Goal: Task Accomplishment & Management: Manage account settings

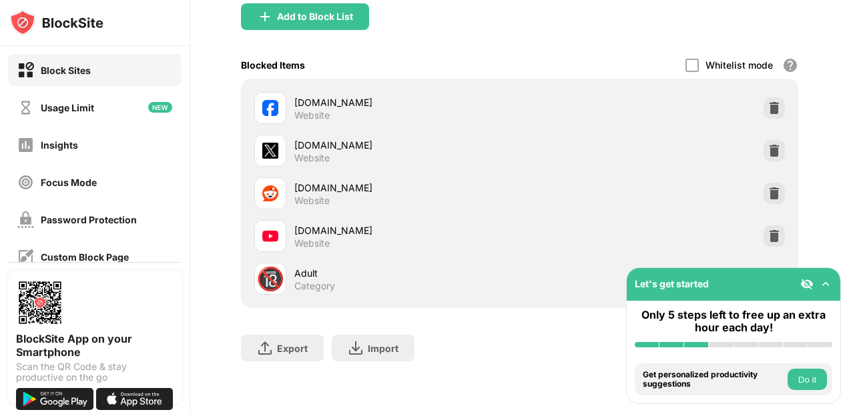
scroll to position [163, 0]
click at [821, 287] on img at bounding box center [824, 284] width 13 height 13
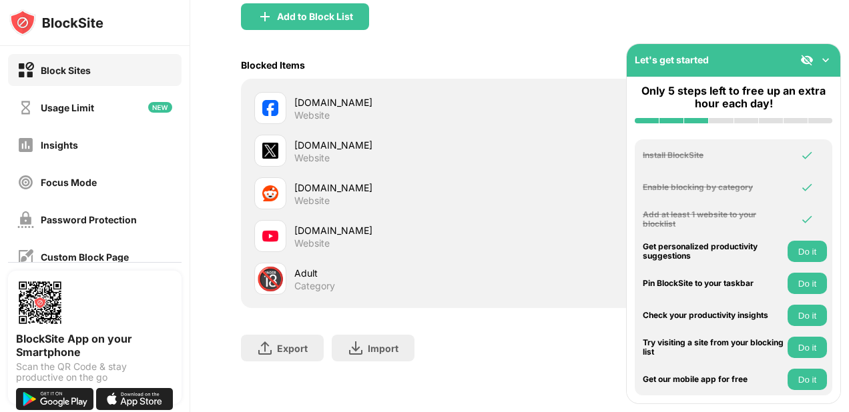
click at [825, 59] on img at bounding box center [824, 59] width 13 height 13
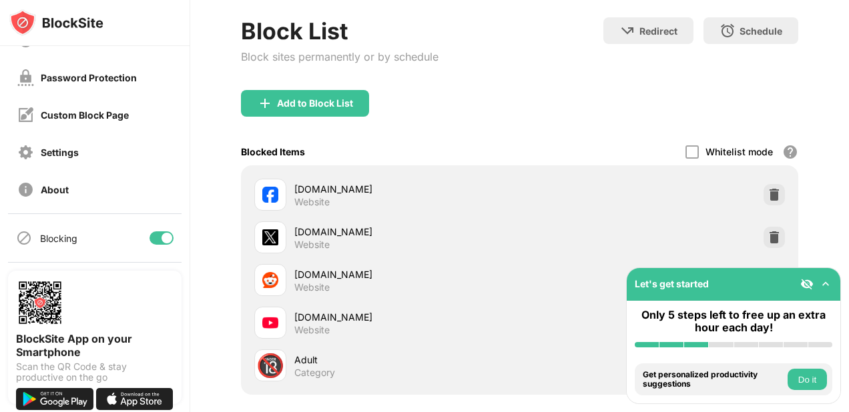
scroll to position [29, 0]
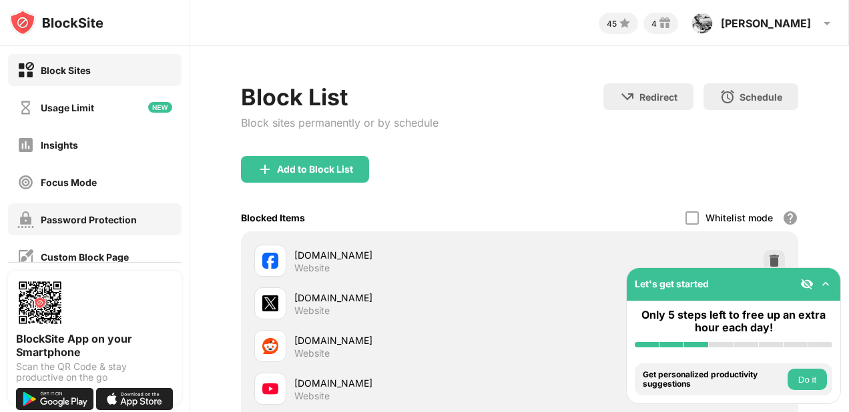
click at [97, 217] on div "Password Protection" at bounding box center [89, 219] width 96 height 11
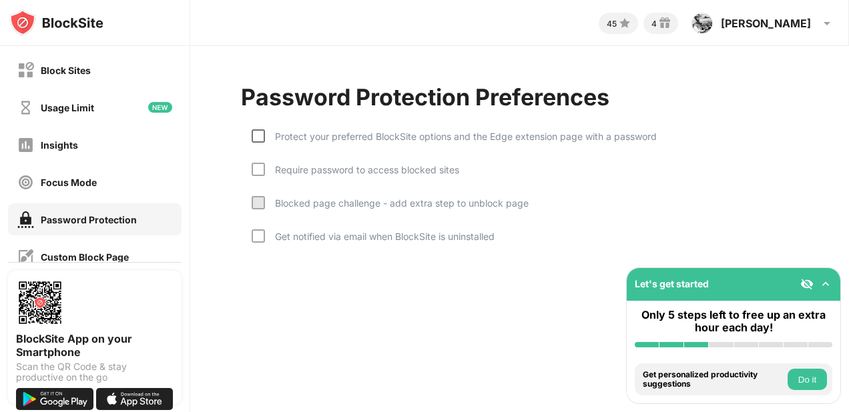
click at [263, 133] on div at bounding box center [257, 135] width 13 height 13
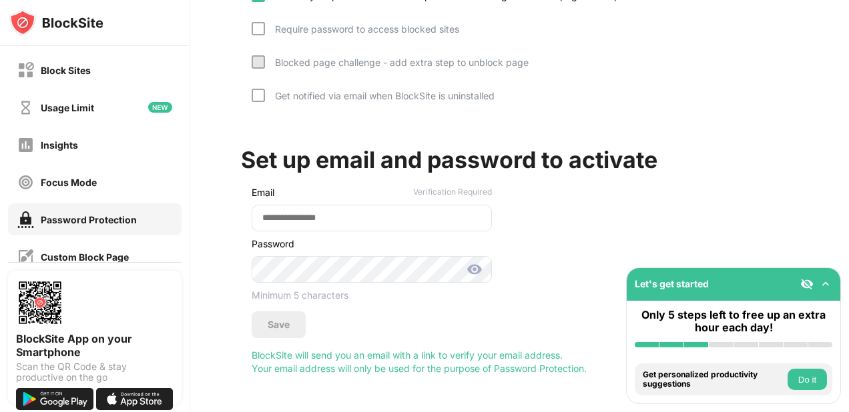
scroll to position [151, 0]
click at [273, 209] on input "email" at bounding box center [371, 218] width 240 height 27
type input "**********"
click at [474, 261] on img at bounding box center [474, 269] width 16 height 16
click at [473, 263] on img at bounding box center [474, 269] width 16 height 16
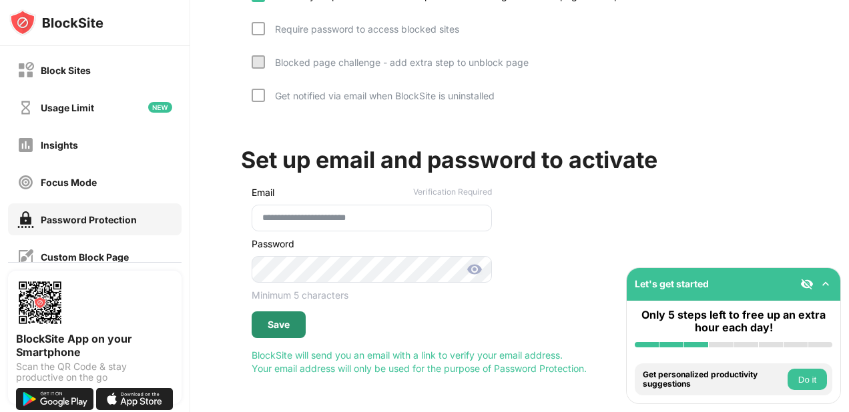
click at [282, 320] on div "Save" at bounding box center [278, 325] width 22 height 11
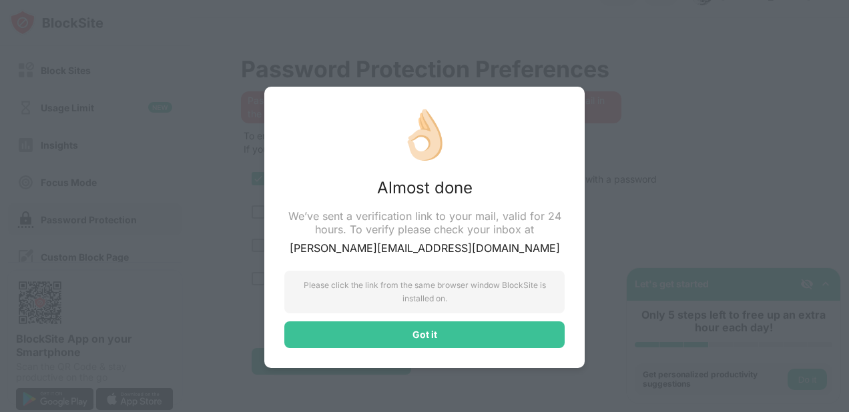
scroll to position [0, 0]
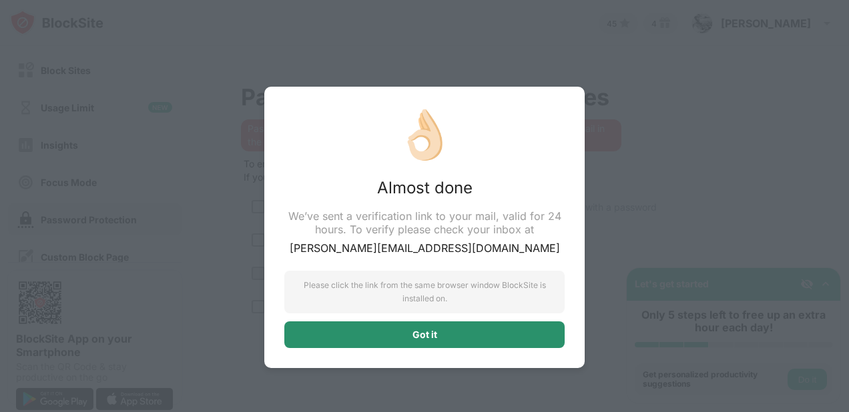
click at [462, 340] on div "Got it" at bounding box center [424, 335] width 280 height 27
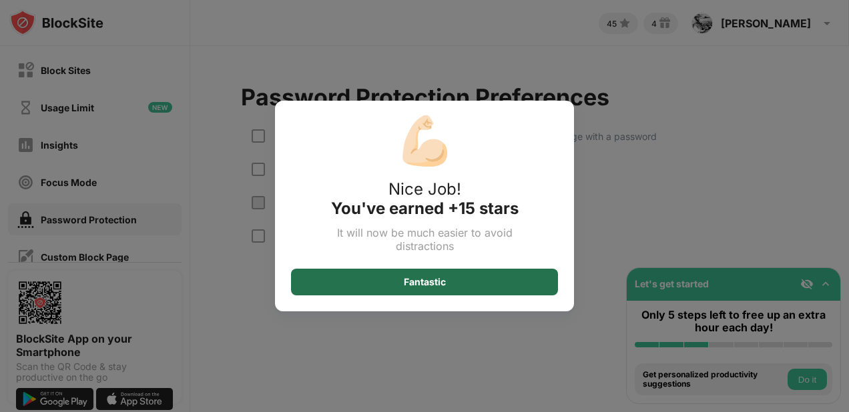
click at [459, 285] on div "Fantastic" at bounding box center [424, 282] width 267 height 27
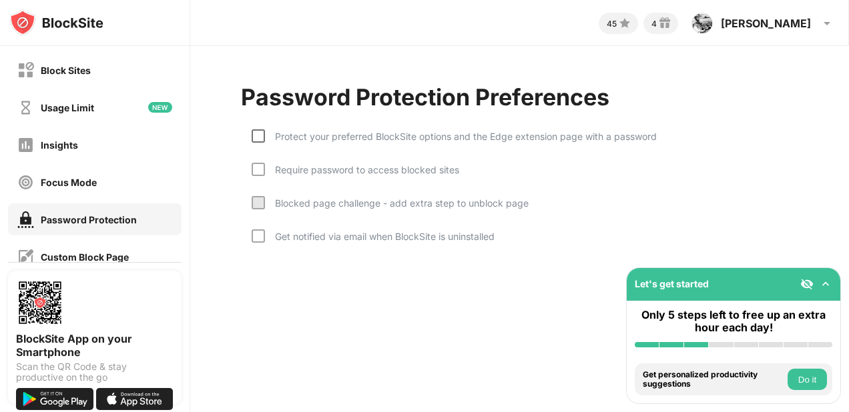
click at [262, 137] on div at bounding box center [257, 135] width 13 height 13
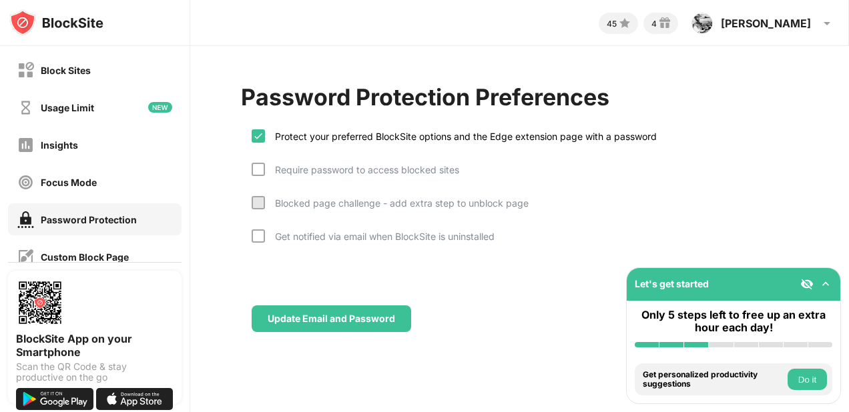
click at [261, 194] on div "Require password to access blocked sites" at bounding box center [354, 179] width 207 height 33
click at [258, 205] on div at bounding box center [257, 202] width 13 height 13
click at [251, 233] on div at bounding box center [257, 235] width 13 height 13
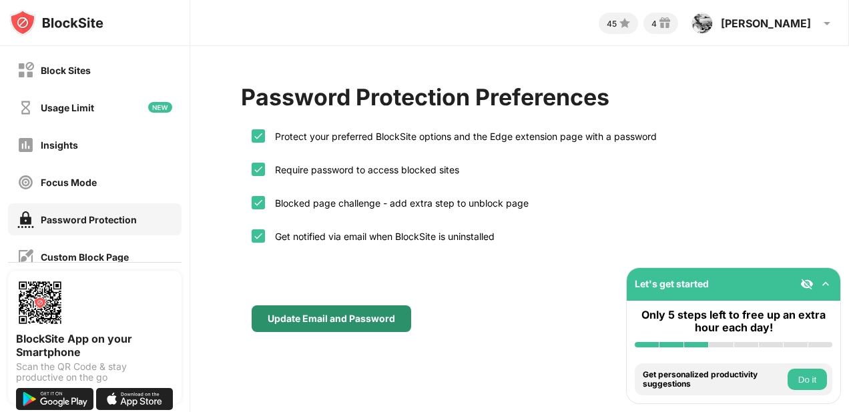
click at [286, 312] on div "Update Email and Password" at bounding box center [330, 319] width 159 height 27
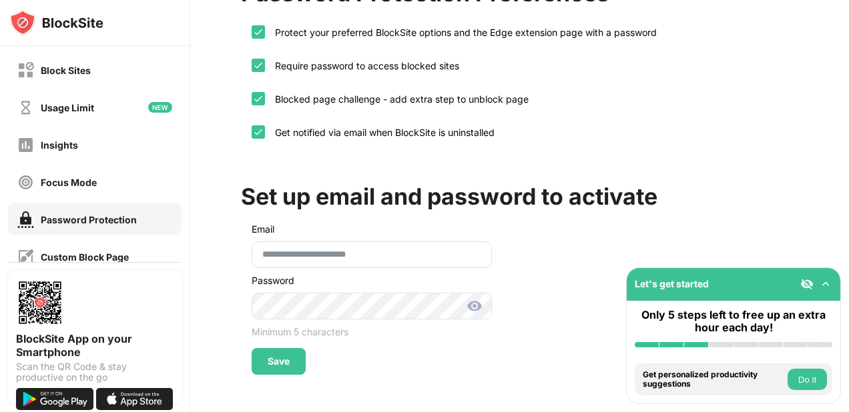
scroll to position [114, 0]
click at [476, 298] on img at bounding box center [474, 306] width 16 height 16
click at [279, 356] on div "Save" at bounding box center [278, 361] width 22 height 11
